Goal: Find specific page/section: Find specific page/section

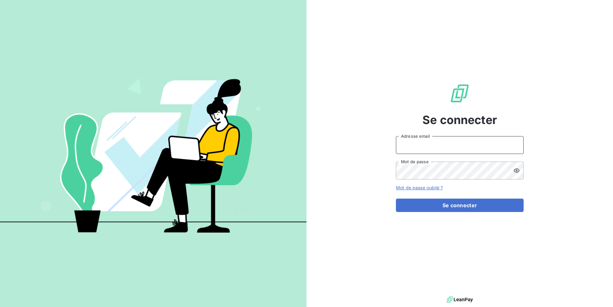
click at [434, 143] on input "Adresse email" at bounding box center [460, 145] width 128 height 18
type input "admin@aaalocatour"
click at [396, 199] on button "Se connecter" at bounding box center [460, 205] width 128 height 13
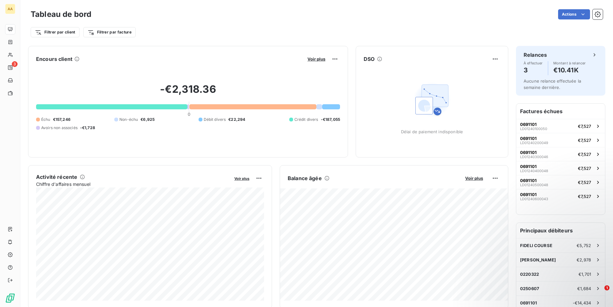
click at [430, 20] on div "Tableau de bord Actions" at bounding box center [317, 14] width 572 height 13
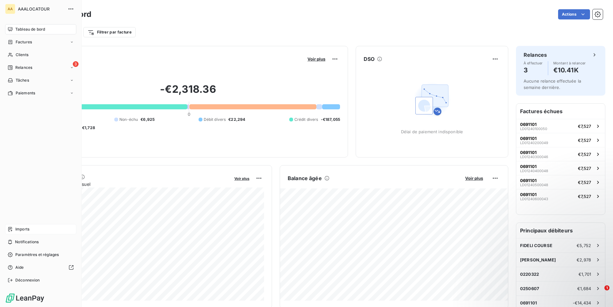
click at [30, 229] on div "Imports" at bounding box center [40, 229] width 71 height 10
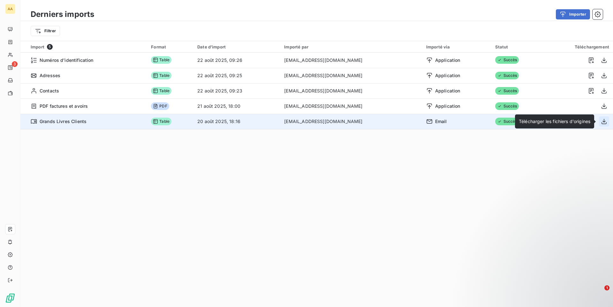
click at [603, 122] on icon "button" at bounding box center [604, 121] width 6 height 6
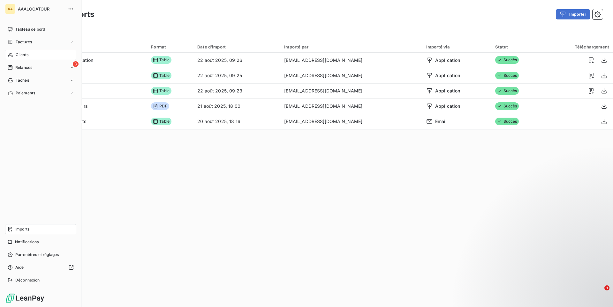
click at [18, 54] on span "Clients" at bounding box center [22, 55] width 13 height 6
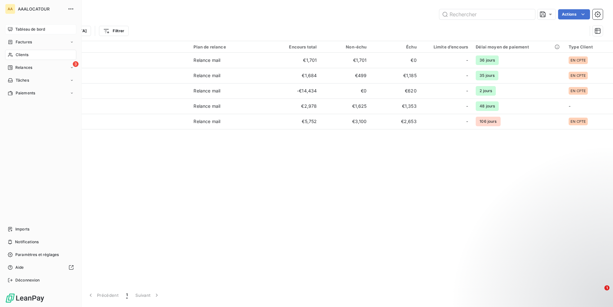
click at [19, 30] on span "Tableau de bord" at bounding box center [30, 29] width 30 height 6
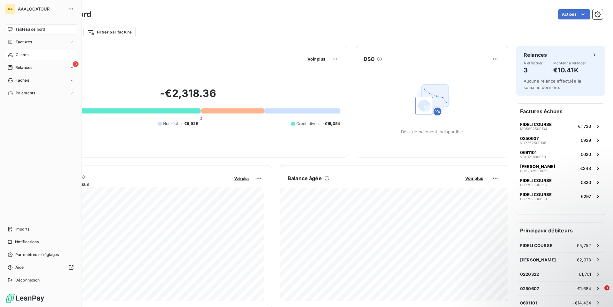
click at [32, 53] on div "Clients" at bounding box center [40, 55] width 71 height 10
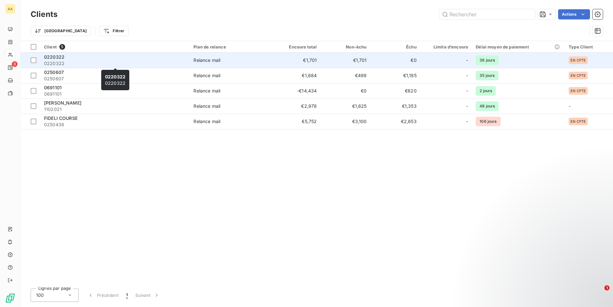
click at [136, 62] on span "0220322" at bounding box center [115, 63] width 142 height 6
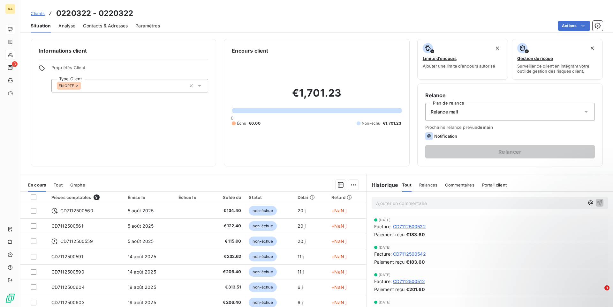
click at [58, 188] on div "Tout" at bounding box center [58, 184] width 9 height 13
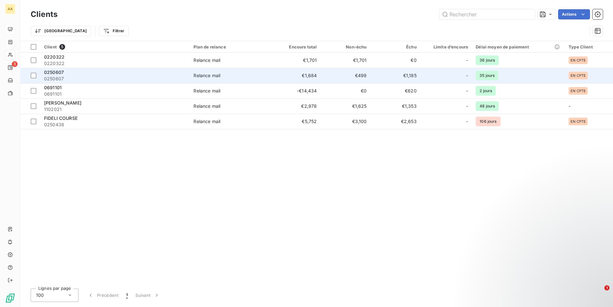
click at [114, 78] on span "0250607" at bounding box center [115, 79] width 142 height 6
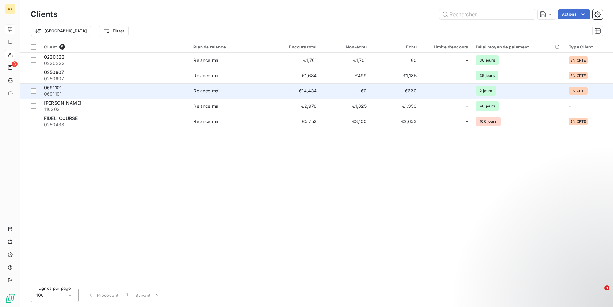
click at [111, 90] on div "0691101" at bounding box center [115, 88] width 142 height 6
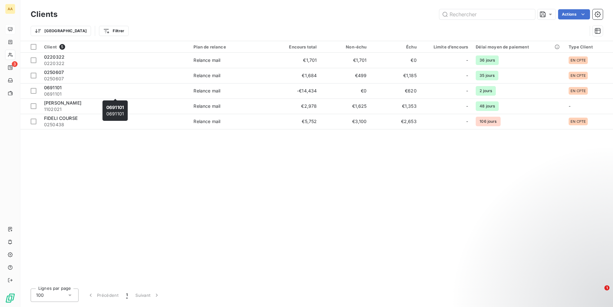
click at [103, 104] on div "0691101 0691101 0691101 0691101" at bounding box center [114, 111] width 25 height 20
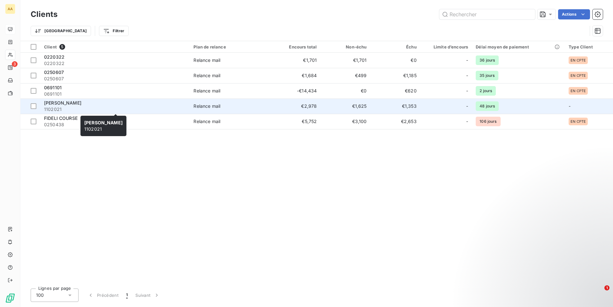
click at [132, 107] on span "1102021" at bounding box center [115, 109] width 142 height 6
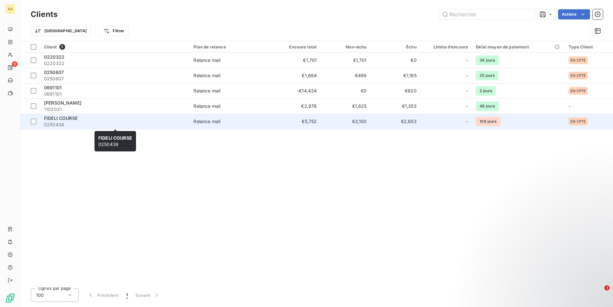
click at [110, 122] on span "0250438" at bounding box center [115, 125] width 142 height 6
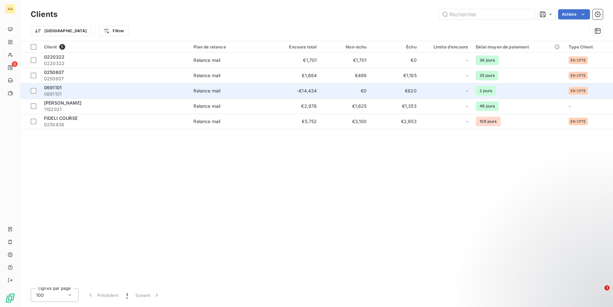
click at [119, 86] on div "0691101" at bounding box center [115, 88] width 142 height 6
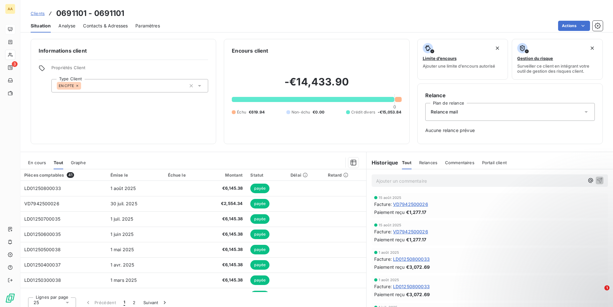
click at [41, 164] on span "En cours" at bounding box center [37, 162] width 18 height 5
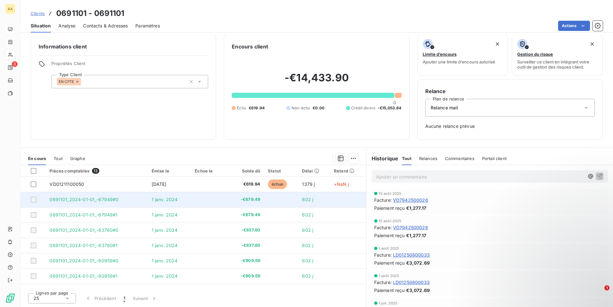
click at [140, 199] on td "0691101_2024-01-01_-67949#0" at bounding box center [97, 199] width 102 height 15
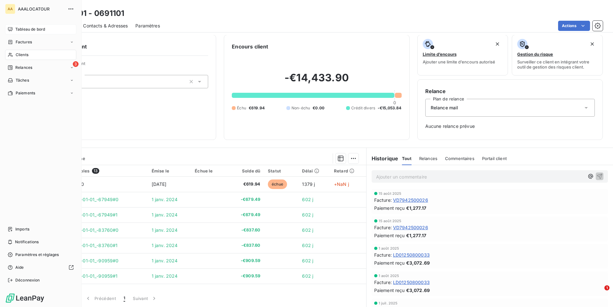
click at [15, 26] on div "Tableau de bord" at bounding box center [40, 29] width 71 height 10
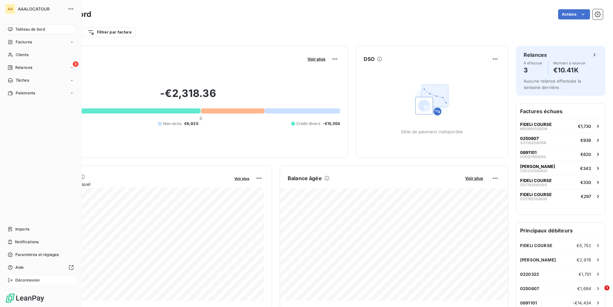
click at [22, 281] on span "Déconnexion" at bounding box center [27, 281] width 25 height 6
